Goal: Navigation & Orientation: Find specific page/section

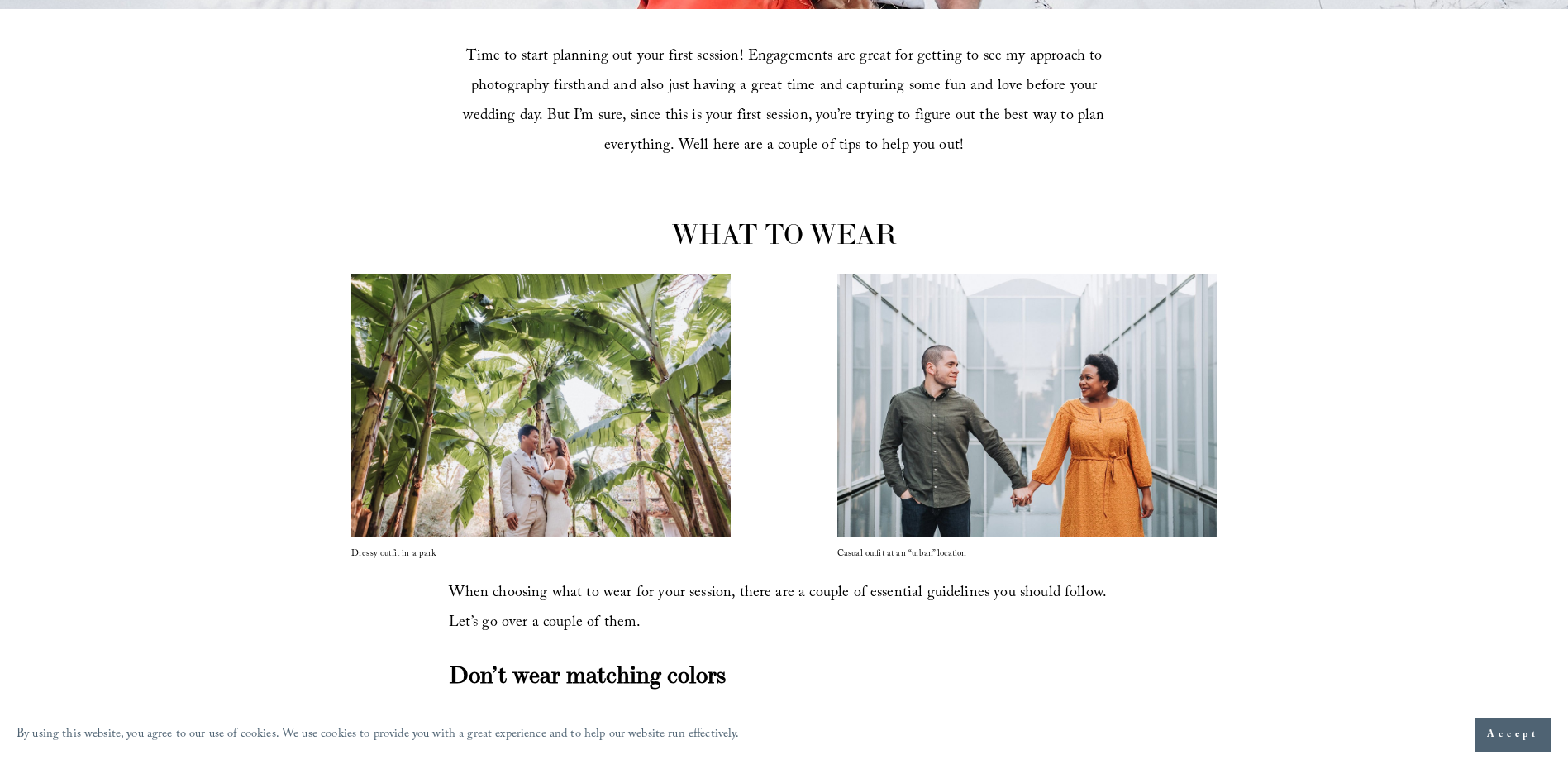
scroll to position [661, 0]
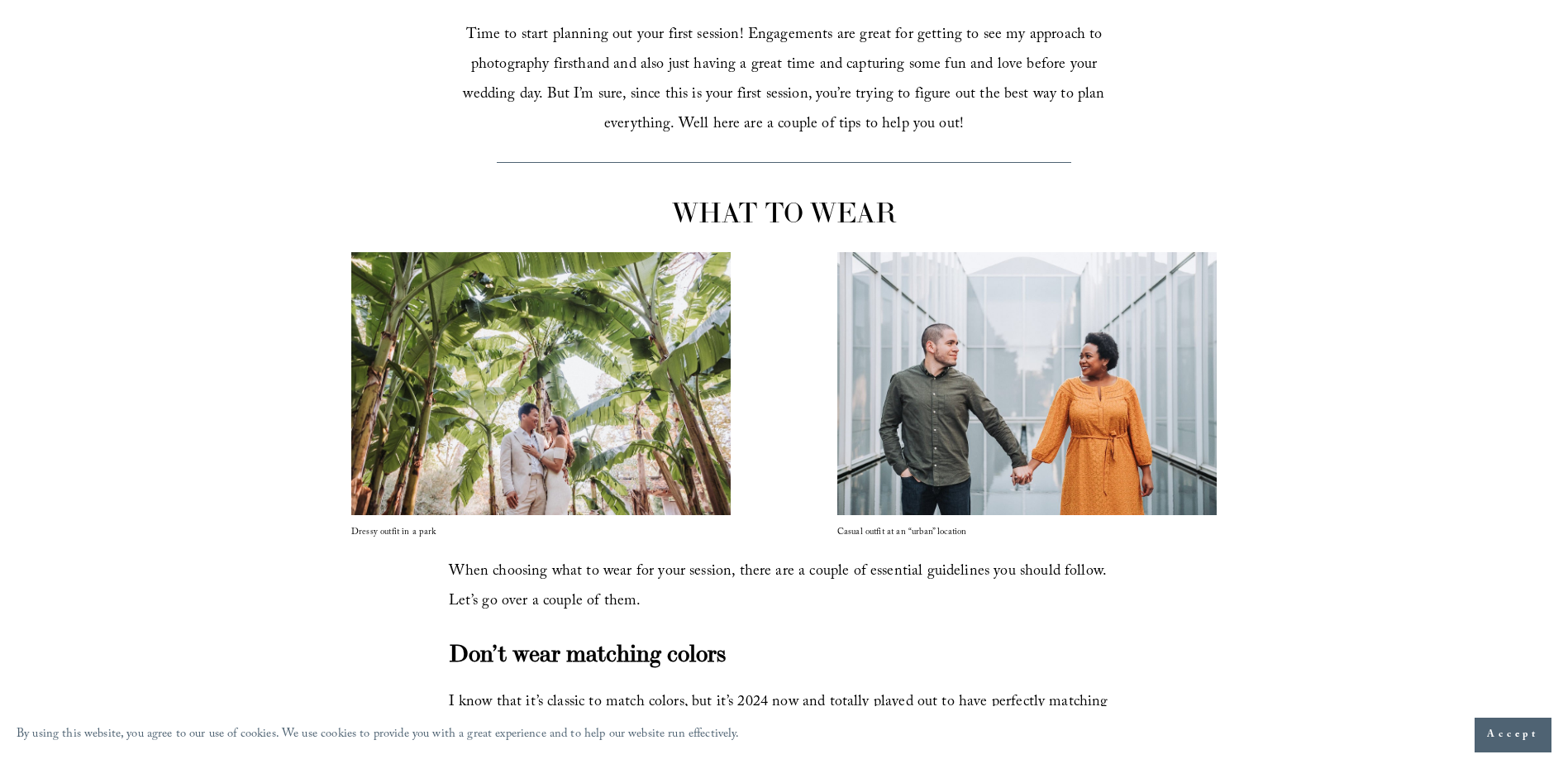
click at [1502, 720] on button "Accept" at bounding box center [1514, 734] width 77 height 35
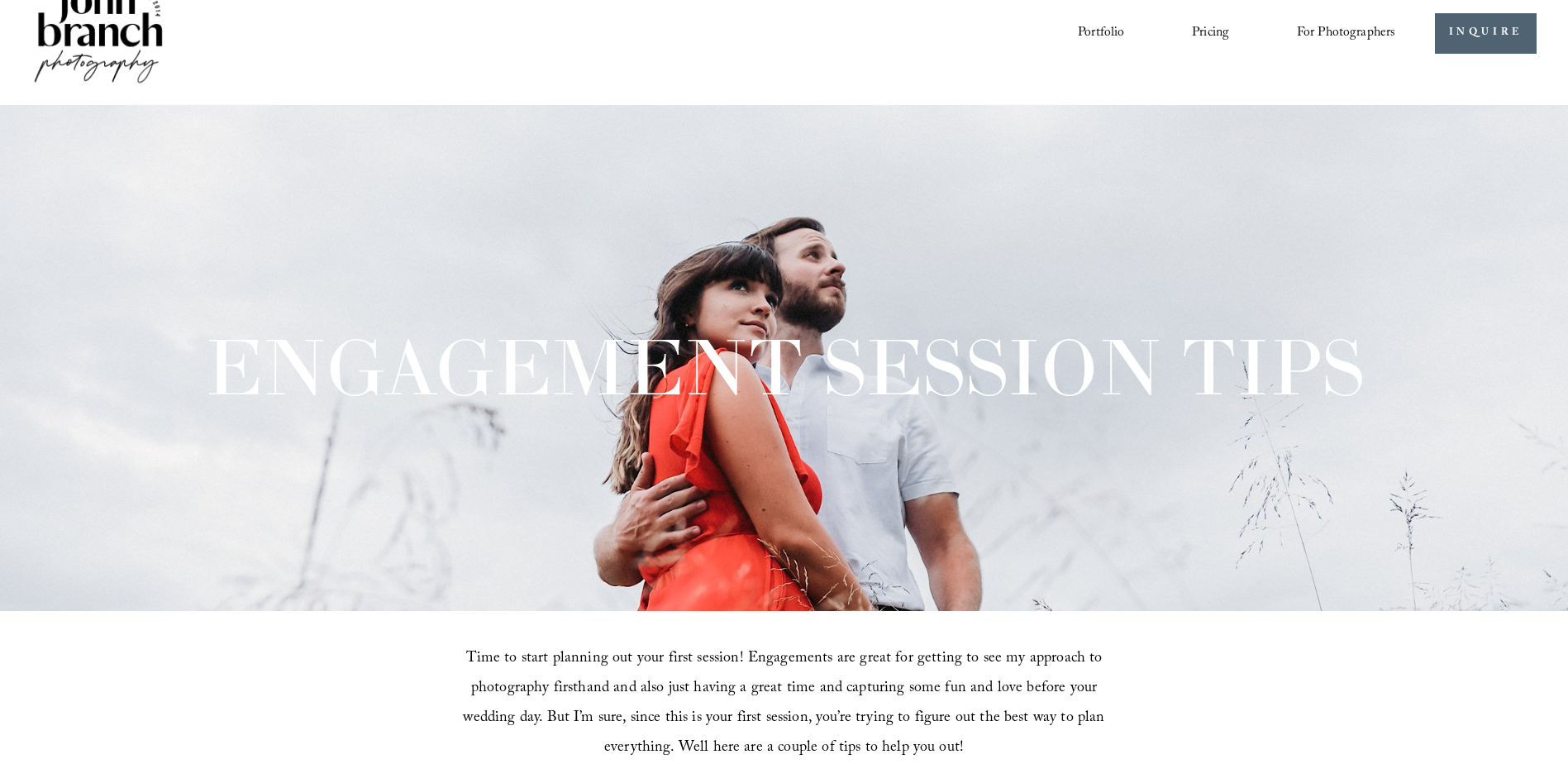
scroll to position [0, 0]
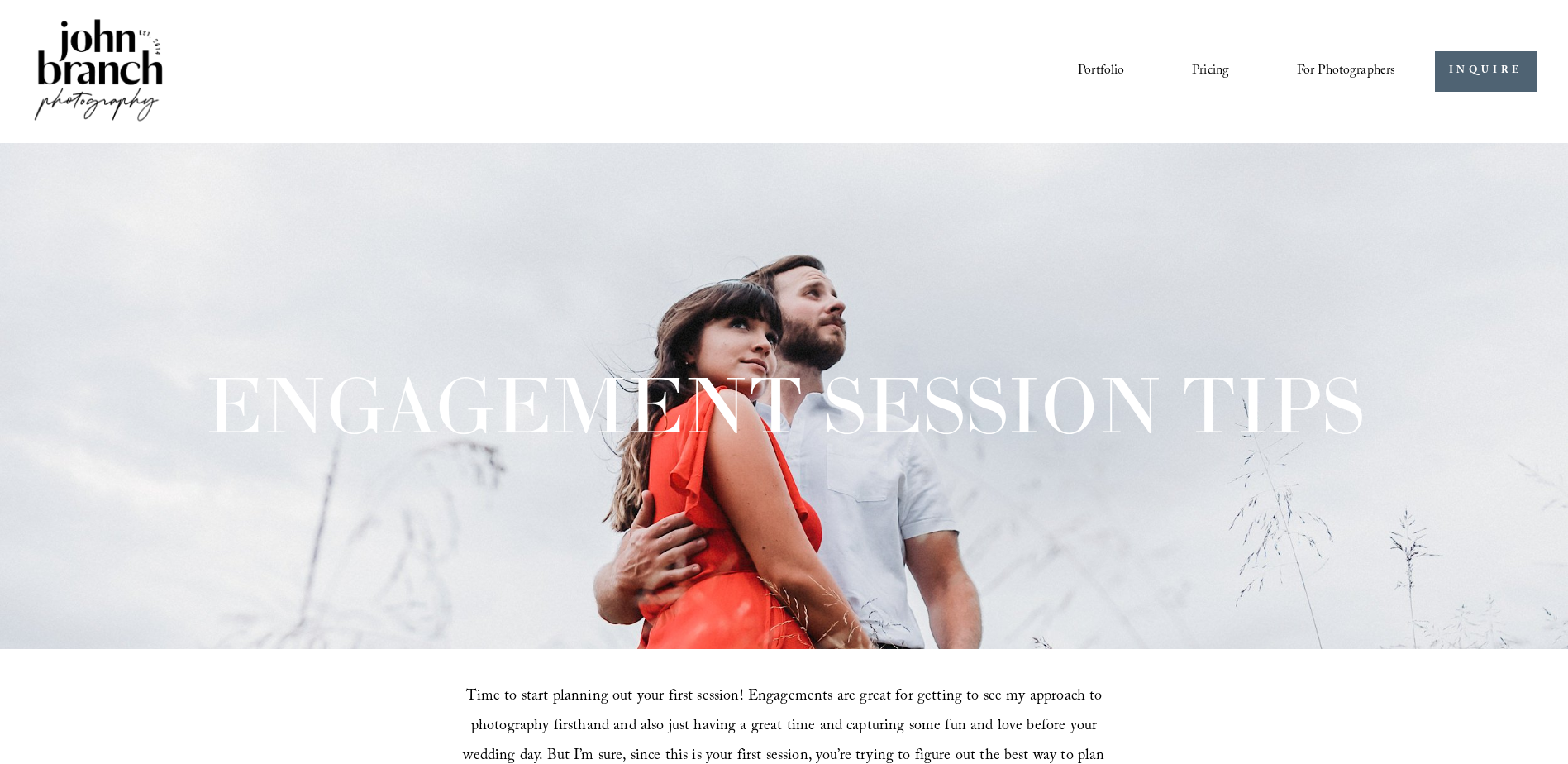
click at [1354, 61] on span "For Photographers" at bounding box center [1347, 71] width 99 height 26
click at [1112, 68] on link "Portfolio" at bounding box center [1101, 71] width 46 height 28
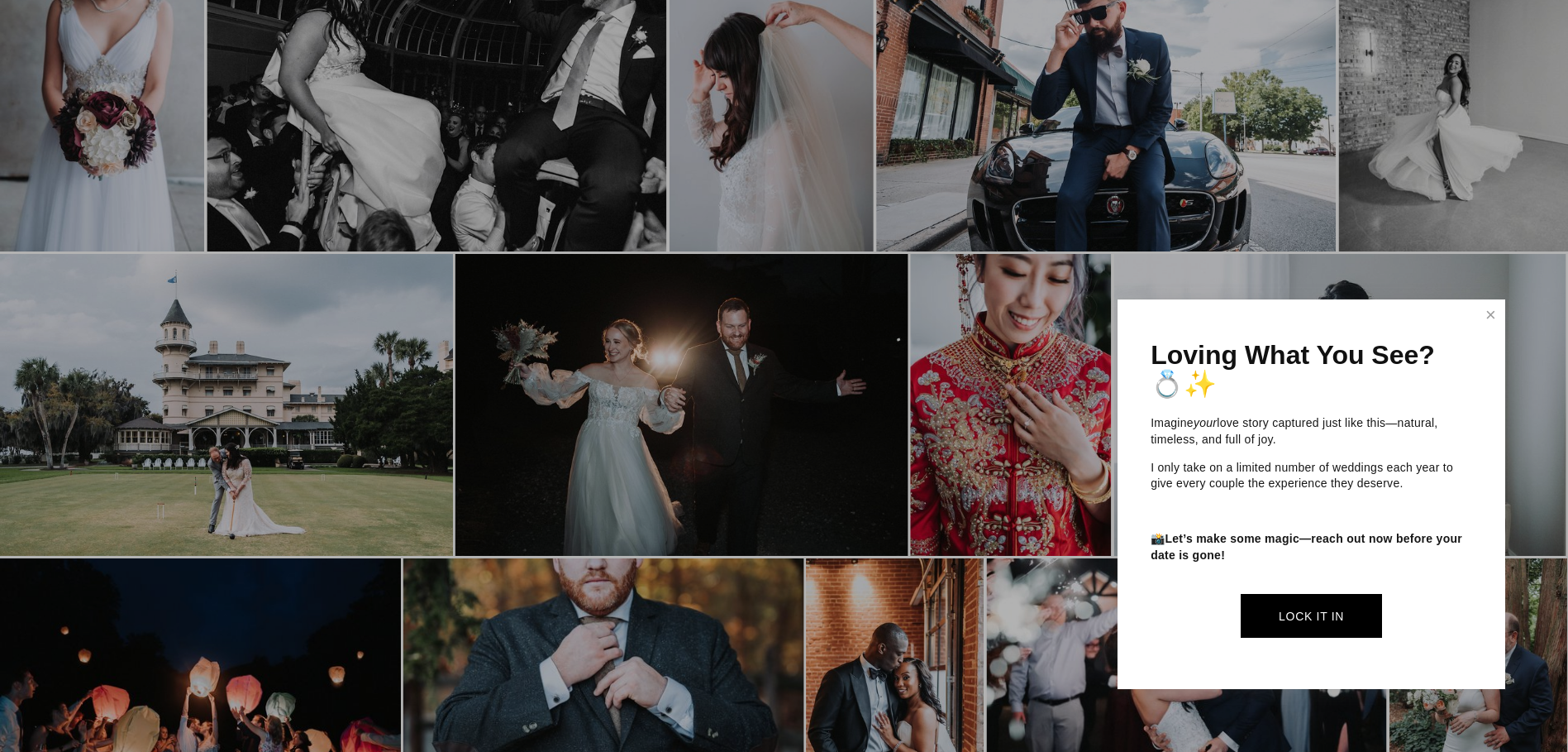
scroll to position [1488, 0]
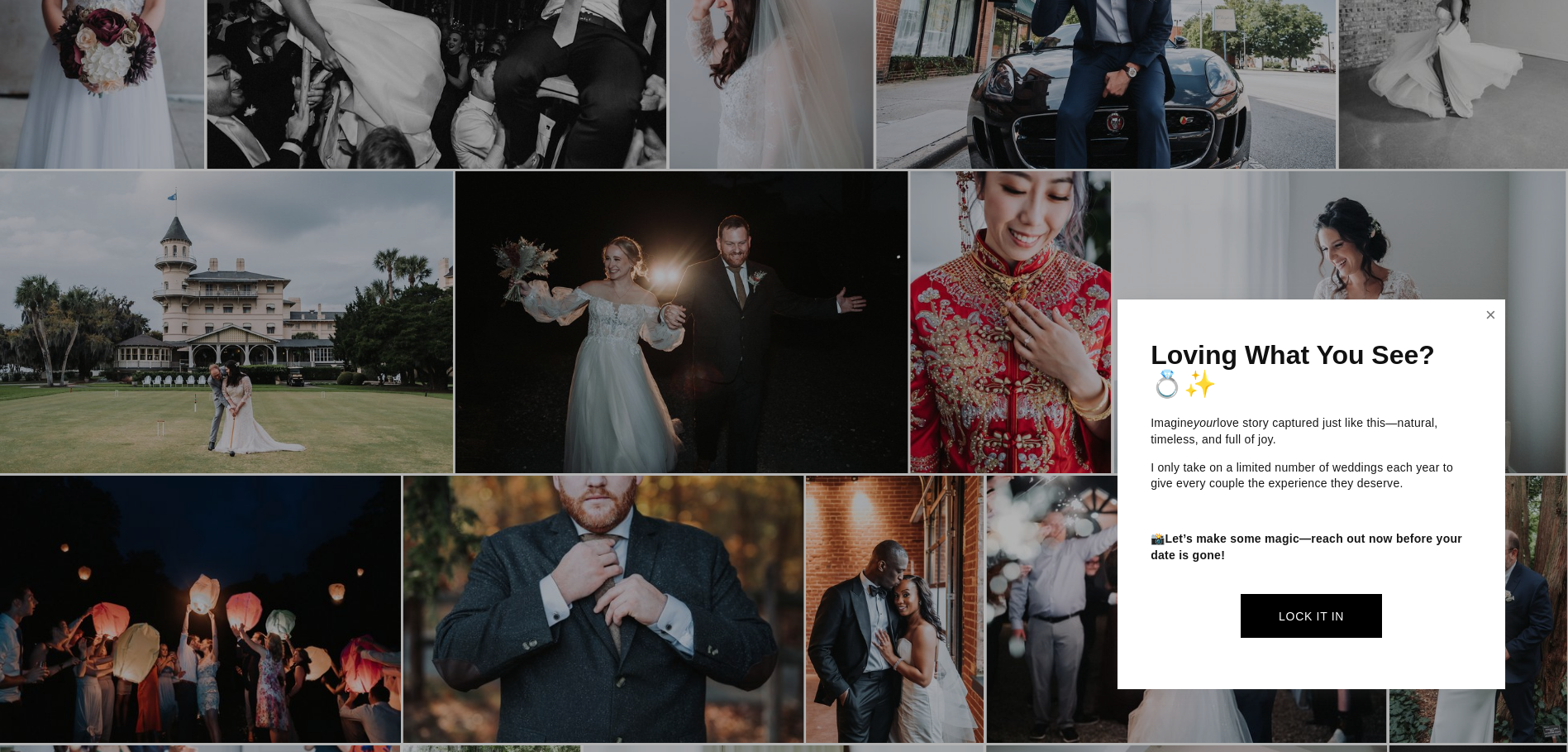
click at [1479, 317] on link "Close" at bounding box center [1490, 314] width 25 height 27
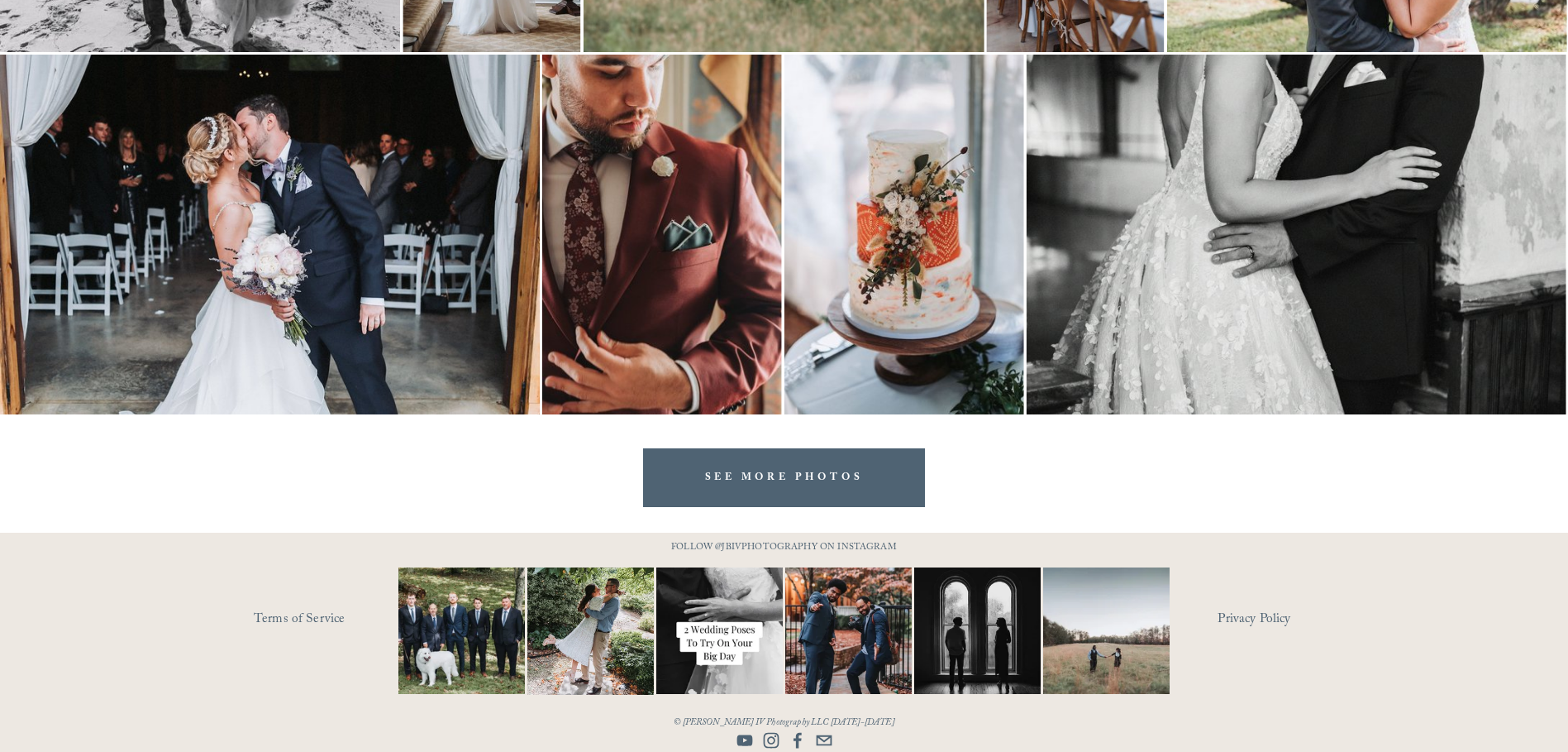
scroll to position [3324, 0]
